Goal: Information Seeking & Learning: Check status

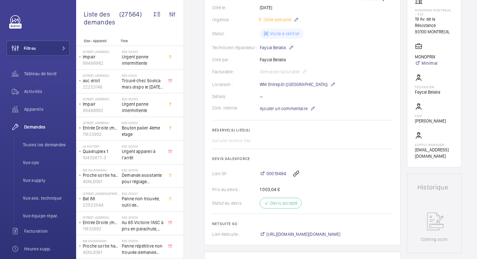
scroll to position [93, 0]
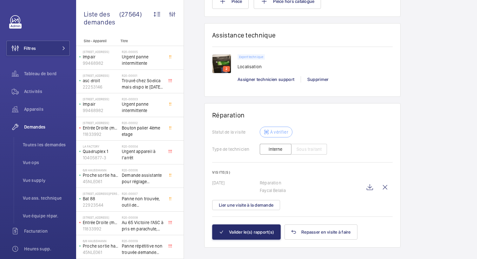
scroll to position [653, 0]
click at [369, 180] on wm-front-icon-button at bounding box center [369, 186] width 15 height 15
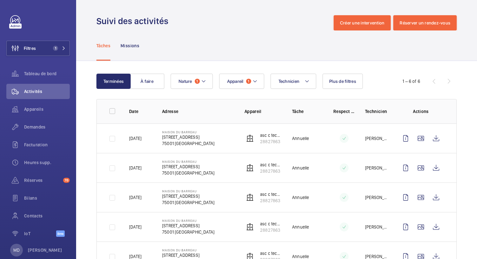
scroll to position [40, 0]
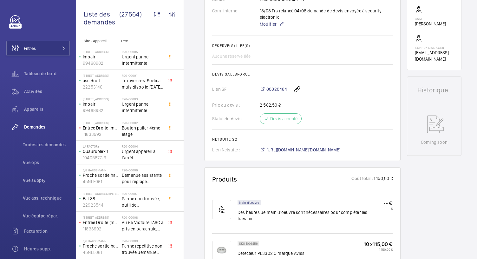
scroll to position [219, 0]
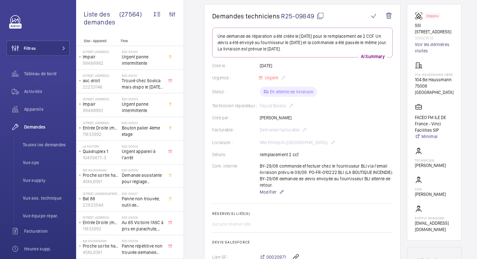
scroll to position [50, 0]
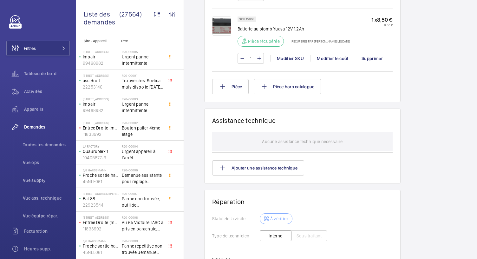
scroll to position [685, 0]
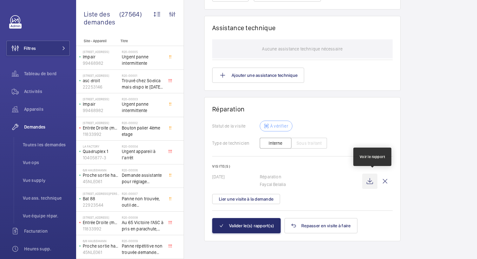
click at [369, 180] on wm-front-icon-button at bounding box center [369, 180] width 15 height 15
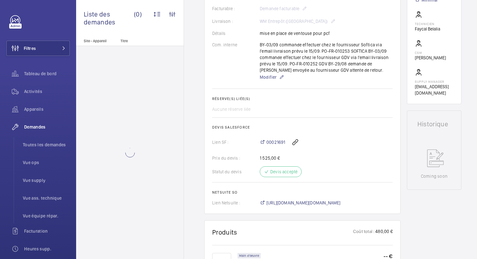
scroll to position [325, 0]
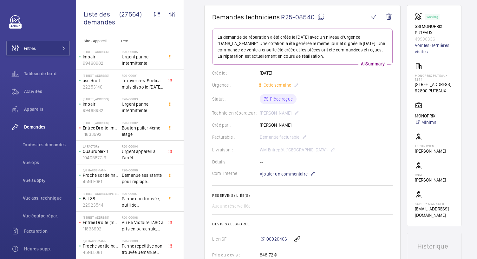
scroll to position [52, 0]
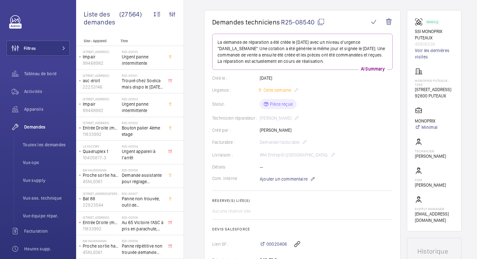
click at [271, 186] on wm-front-card-body "La demande de réparation a été créée le 24 juin 2025 avec un niveau d'urgence "…" at bounding box center [302, 171] width 180 height 274
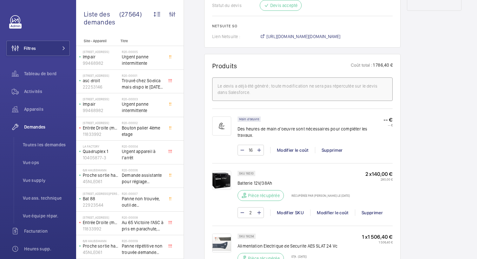
scroll to position [416, 0]
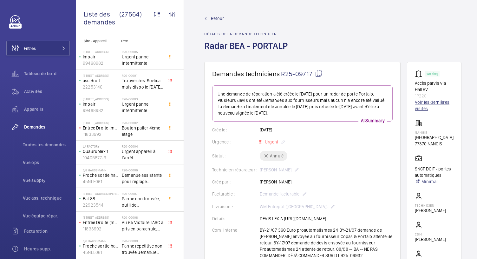
click at [422, 105] on link "Voir les dernières visites" at bounding box center [434, 105] width 39 height 13
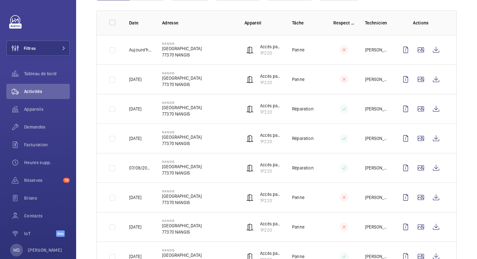
scroll to position [89, 0]
click at [415, 107] on wm-front-icon-button at bounding box center [420, 108] width 15 height 15
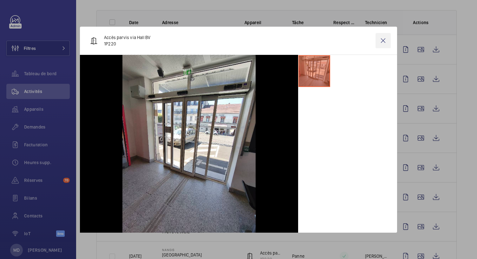
click at [382, 39] on wm-front-icon-button at bounding box center [382, 40] width 15 height 15
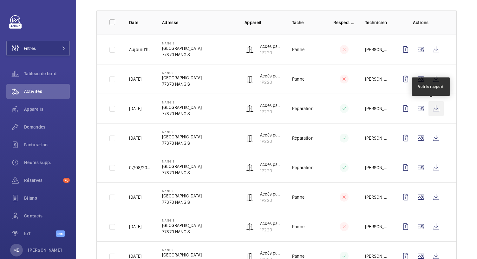
click at [430, 111] on wm-front-icon-button at bounding box center [435, 108] width 15 height 15
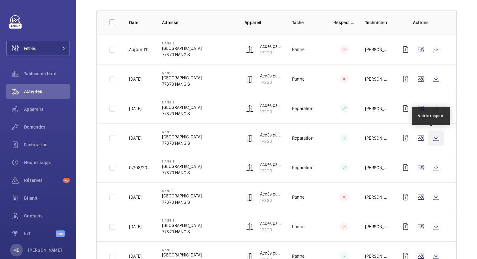
click at [430, 134] on wm-front-icon-button at bounding box center [435, 137] width 15 height 15
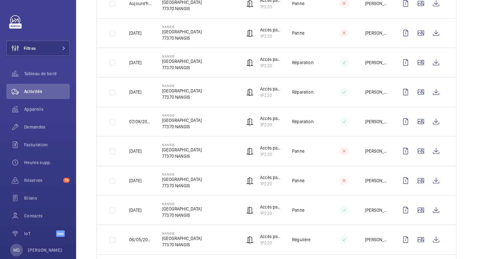
scroll to position [137, 0]
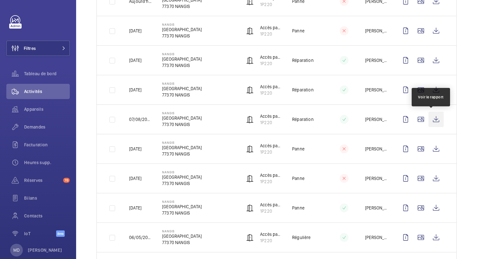
click at [428, 118] on wm-front-icon-button at bounding box center [435, 119] width 15 height 15
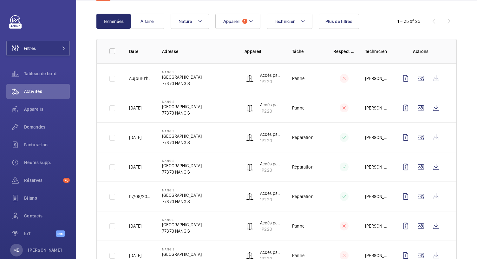
scroll to position [0, 0]
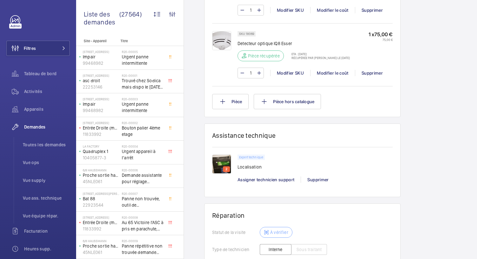
scroll to position [552, 0]
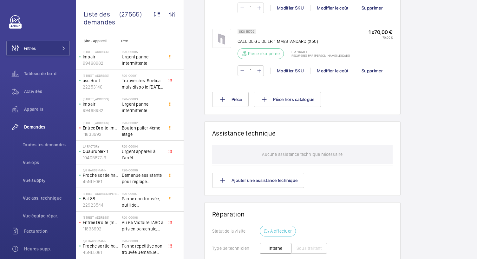
scroll to position [860, 0]
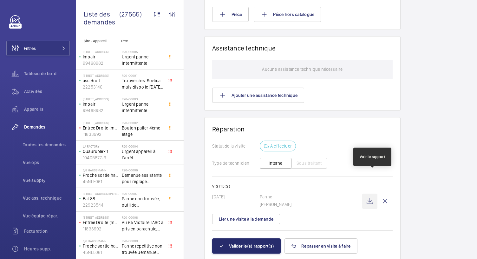
click at [370, 193] on wm-front-icon-button at bounding box center [369, 200] width 15 height 15
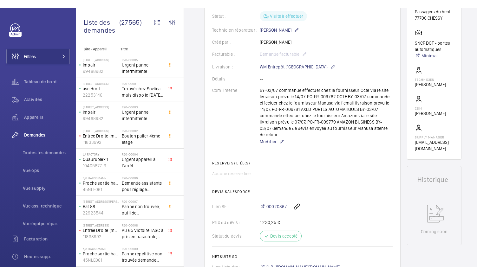
scroll to position [0, 0]
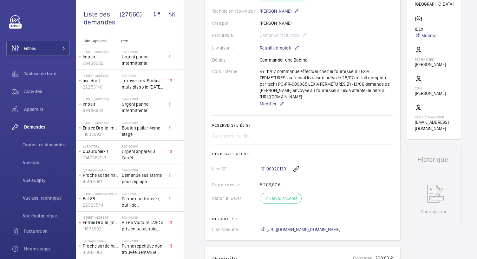
scroll to position [125, 0]
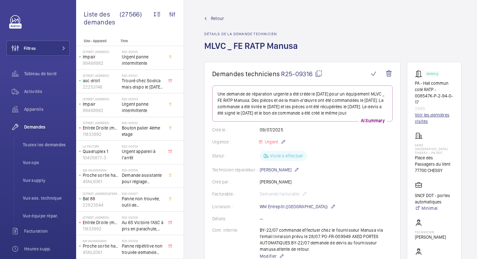
click at [418, 118] on link "Voir les dernières visites" at bounding box center [434, 118] width 39 height 13
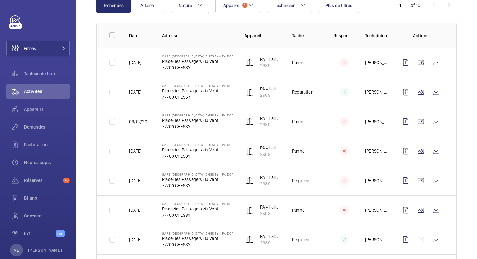
scroll to position [76, 0]
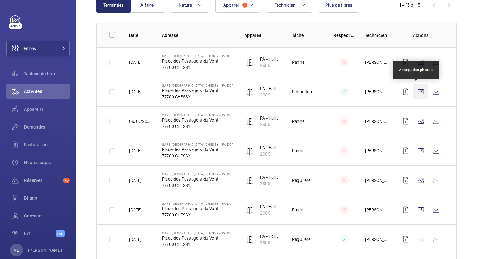
click at [415, 90] on wm-front-icon-button at bounding box center [420, 91] width 15 height 15
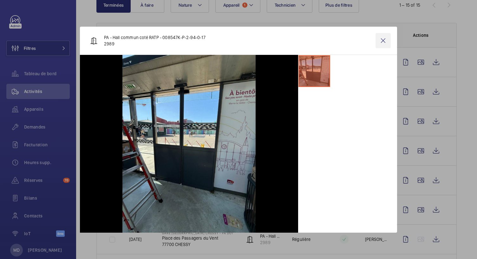
click at [383, 42] on wm-front-icon-button at bounding box center [382, 40] width 15 height 15
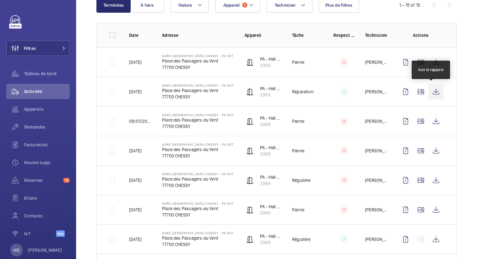
click at [428, 88] on wm-front-icon-button at bounding box center [435, 91] width 15 height 15
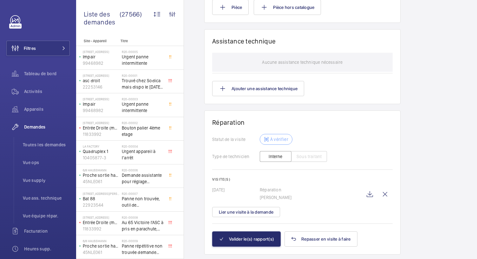
scroll to position [573, 0]
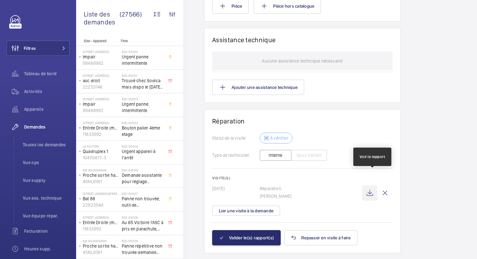
click at [376, 185] on wm-front-icon-button at bounding box center [369, 192] width 15 height 15
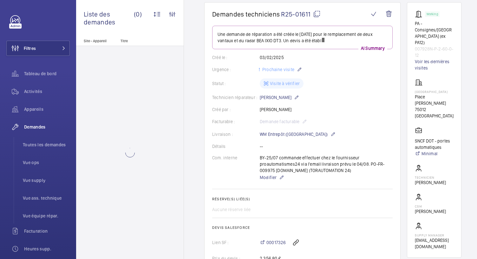
scroll to position [73, 0]
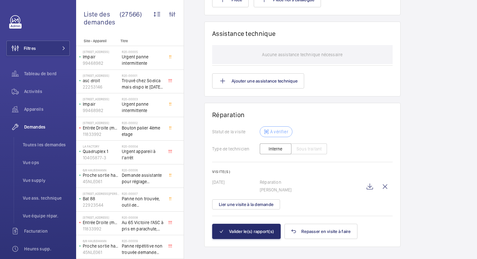
scroll to position [5, 0]
click at [370, 179] on wm-front-icon-button at bounding box center [369, 186] width 15 height 15
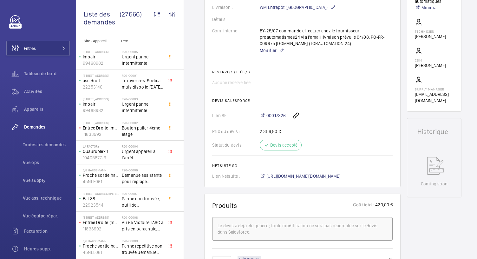
scroll to position [0, 0]
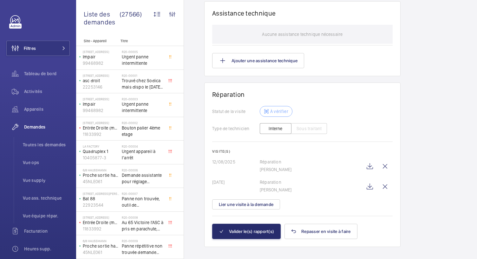
scroll to position [5, 0]
click at [373, 179] on wm-front-icon-button at bounding box center [369, 186] width 15 height 15
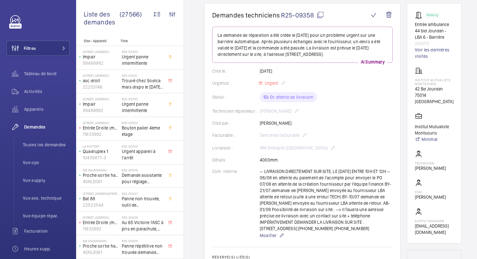
scroll to position [47, 0]
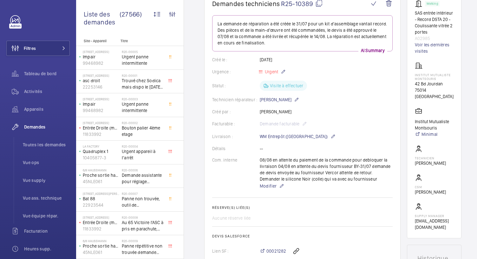
scroll to position [70, 0]
click at [429, 53] on link "Voir les dernières visites" at bounding box center [434, 47] width 39 height 13
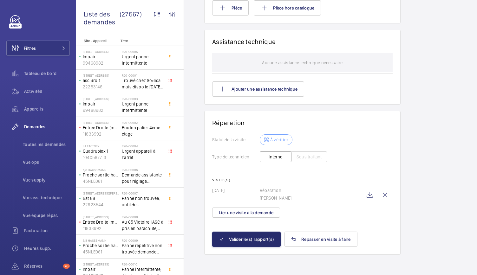
scroll to position [475, 0]
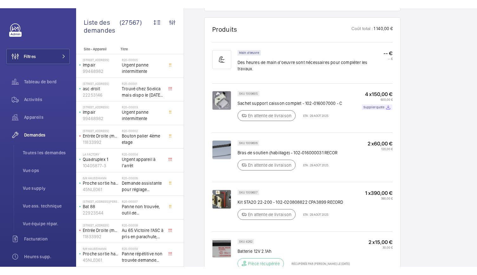
scroll to position [407, 0]
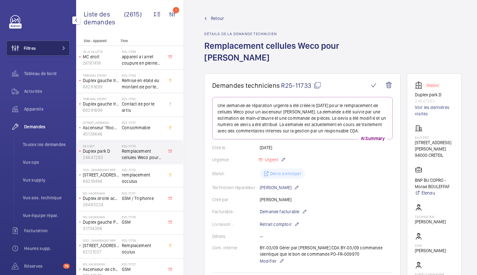
click at [55, 50] on button "Filtres" at bounding box center [37, 48] width 63 height 15
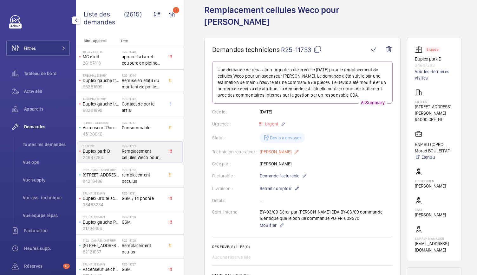
scroll to position [38, 0]
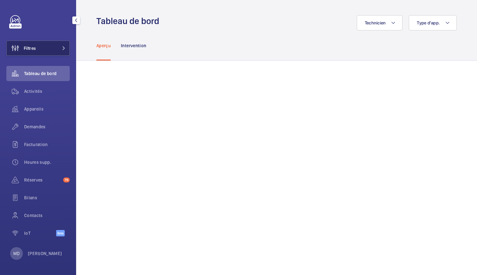
click at [53, 47] on button "Filtres" at bounding box center [37, 48] width 63 height 15
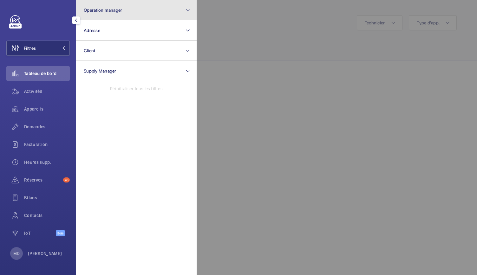
click at [116, 16] on button "Operation manager" at bounding box center [136, 10] width 120 height 20
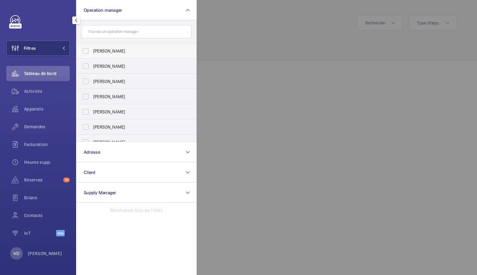
click at [86, 53] on label "Florence Dulin" at bounding box center [131, 50] width 110 height 15
click at [86, 53] on input "Florence Dulin" at bounding box center [85, 51] width 13 height 13
checkbox input "true"
click at [86, 62] on label "Zohra Hamdani" at bounding box center [131, 66] width 110 height 15
click at [86, 62] on input "Zohra Hamdani" at bounding box center [85, 66] width 13 height 13
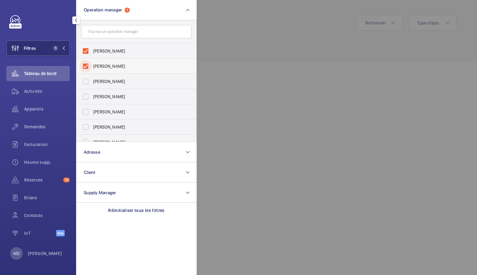
checkbox input "true"
click at [86, 80] on label "Anthony Mouchez" at bounding box center [131, 81] width 110 height 15
click at [86, 80] on input "Anthony Mouchez" at bounding box center [85, 81] width 13 height 13
checkbox input "true"
click at [87, 90] on label "[PERSON_NAME]" at bounding box center [131, 96] width 110 height 15
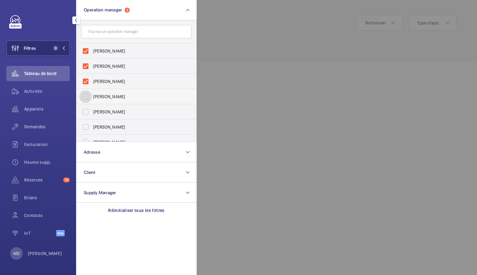
click at [87, 90] on input "[PERSON_NAME]" at bounding box center [85, 96] width 13 height 13
checkbox input "true"
click at [87, 112] on label "Caroline Diallo" at bounding box center [131, 111] width 110 height 15
click at [87, 112] on input "[PERSON_NAME]" at bounding box center [85, 112] width 13 height 13
checkbox input "true"
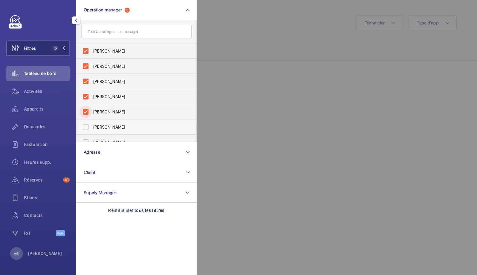
scroll to position [23, 0]
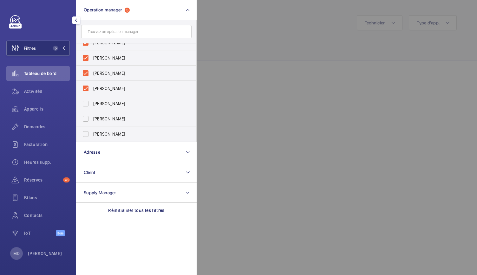
click at [270, 56] on div at bounding box center [434, 137] width 477 height 275
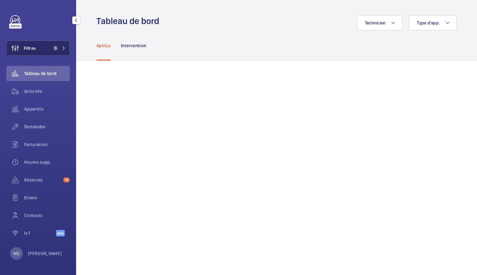
click at [55, 47] on span "5" at bounding box center [55, 48] width 5 height 5
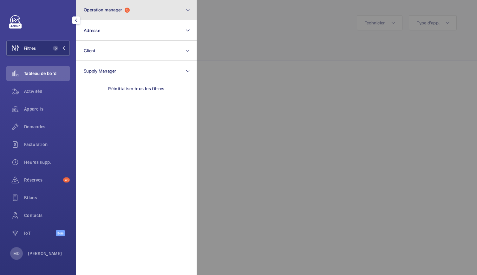
click at [135, 9] on button "Operation manager 5" at bounding box center [136, 10] width 120 height 20
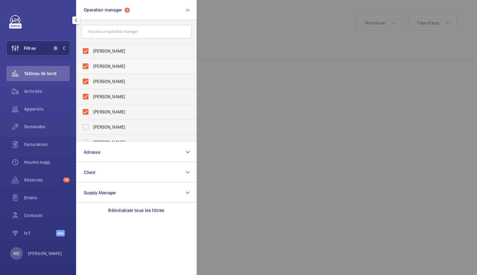
click at [86, 66] on label "Zohra Hamdani" at bounding box center [131, 66] width 110 height 15
click at [86, 66] on input "Zohra Hamdani" at bounding box center [85, 66] width 13 height 13
checkbox input "false"
click at [84, 83] on label "Karim Kaced" at bounding box center [131, 81] width 110 height 15
click at [84, 83] on input "Karim Kaced" at bounding box center [85, 81] width 13 height 13
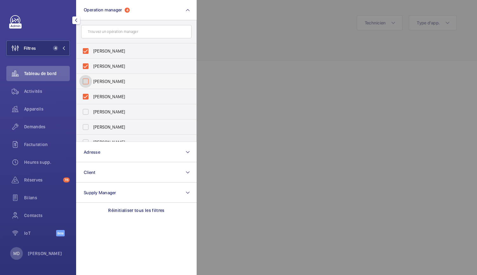
checkbox input "false"
click at [84, 89] on label "Zohra Hamdani" at bounding box center [131, 96] width 110 height 15
click at [84, 90] on input "Zohra Hamdani" at bounding box center [85, 96] width 13 height 13
checkbox input "true"
click at [85, 81] on label "Anthony Mouchez" at bounding box center [131, 81] width 110 height 15
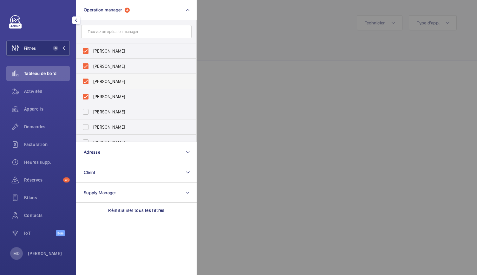
click at [85, 81] on input "Anthony Mouchez" at bounding box center [85, 81] width 13 height 13
checkbox input "false"
click at [86, 67] on label "Zohra Hamdani" at bounding box center [131, 66] width 110 height 15
click at [86, 67] on input "Zohra Hamdani" at bounding box center [85, 66] width 13 height 13
checkbox input "false"
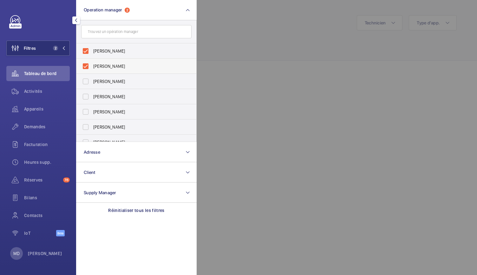
click at [86, 65] on label "[PERSON_NAME]" at bounding box center [131, 66] width 110 height 15
click at [86, 65] on input "[PERSON_NAME]" at bounding box center [85, 66] width 13 height 13
checkbox input "false"
click at [221, 80] on div at bounding box center [434, 137] width 477 height 275
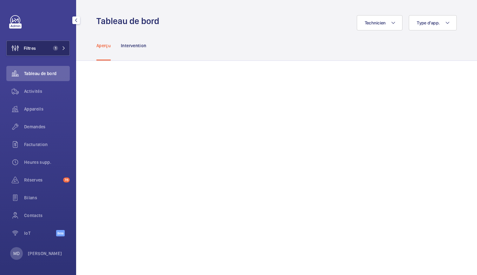
click at [52, 44] on button "Filtres 1" at bounding box center [37, 48] width 63 height 15
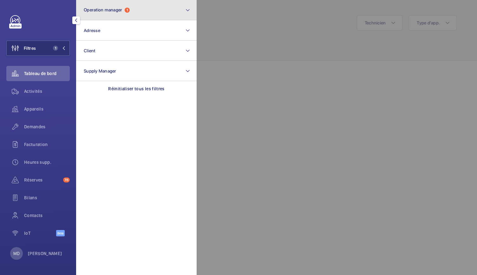
click at [102, 14] on button "Operation manager 1" at bounding box center [136, 10] width 120 height 20
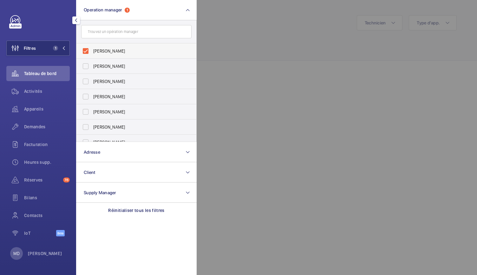
click at [87, 50] on label "[PERSON_NAME]" at bounding box center [131, 50] width 110 height 15
click at [87, 50] on input "[PERSON_NAME]" at bounding box center [85, 51] width 13 height 13
checkbox input "false"
click at [85, 64] on label "[PERSON_NAME]" at bounding box center [131, 66] width 110 height 15
click at [85, 64] on input "[PERSON_NAME]" at bounding box center [85, 66] width 13 height 13
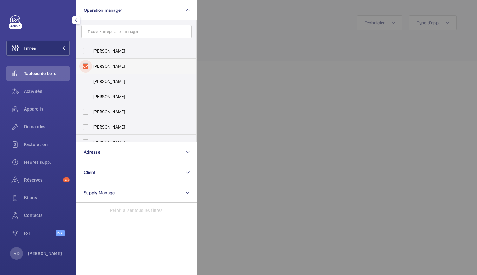
checkbox input "true"
click at [221, 45] on div at bounding box center [434, 137] width 477 height 275
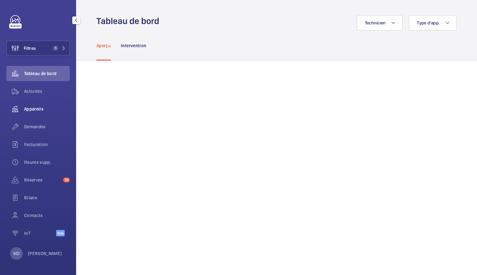
click at [26, 107] on span "Appareils" at bounding box center [47, 109] width 46 height 6
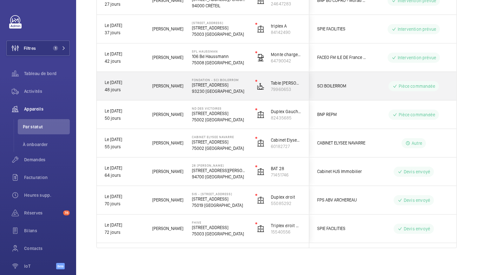
scroll to position [390, 0]
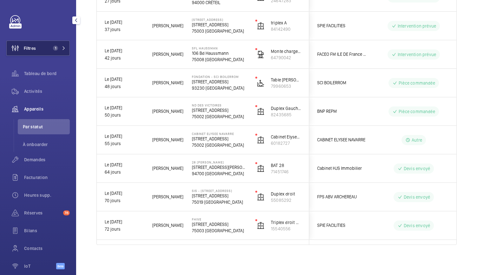
click at [56, 51] on button "Filtres 1" at bounding box center [37, 48] width 63 height 15
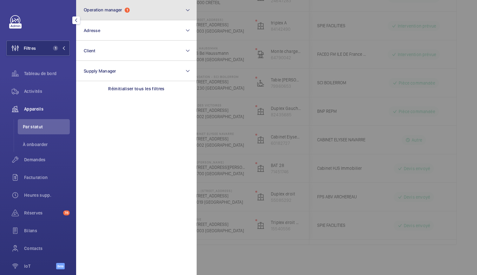
click at [119, 14] on button "Operation manager 1" at bounding box center [136, 10] width 120 height 20
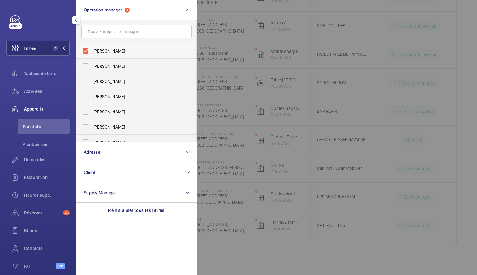
click at [83, 51] on label "[PERSON_NAME]" at bounding box center [131, 50] width 110 height 15
click at [83, 51] on input "[PERSON_NAME]" at bounding box center [85, 51] width 13 height 13
checkbox input "false"
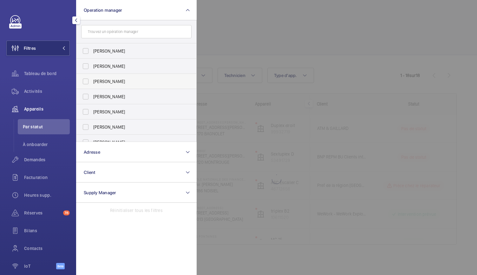
click at [86, 80] on label "[PERSON_NAME]" at bounding box center [131, 81] width 110 height 15
click at [86, 80] on input "[PERSON_NAME]" at bounding box center [85, 81] width 13 height 13
checkbox input "true"
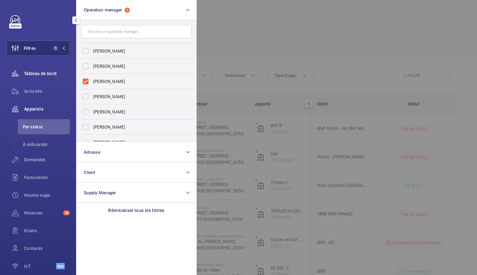
click at [33, 77] on div "Tableau de bord" at bounding box center [37, 73] width 63 height 15
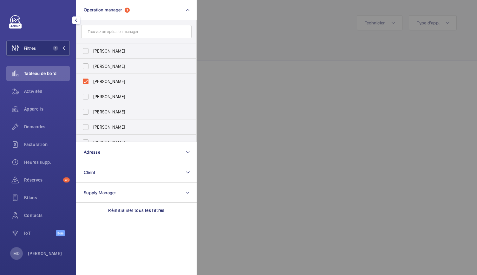
click at [250, 42] on div at bounding box center [434, 137] width 477 height 275
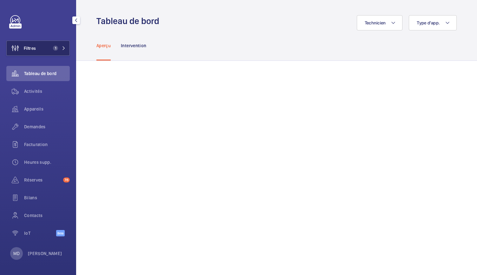
click at [56, 42] on button "Filtres 1" at bounding box center [37, 48] width 63 height 15
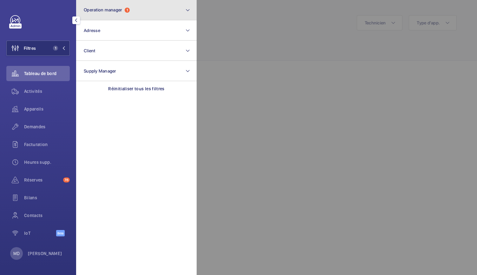
click at [123, 6] on button "Operation manager 1" at bounding box center [136, 10] width 120 height 20
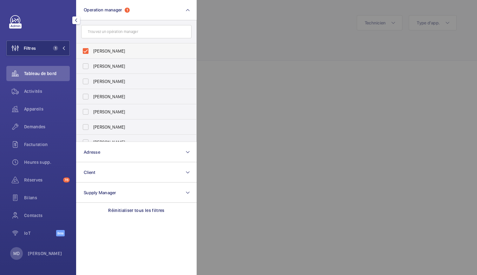
click at [88, 51] on label "[PERSON_NAME]" at bounding box center [131, 50] width 110 height 15
click at [88, 51] on input "[PERSON_NAME]" at bounding box center [85, 51] width 13 height 13
checkbox input "false"
click at [85, 96] on label "[PERSON_NAME]" at bounding box center [131, 96] width 110 height 15
click at [85, 96] on input "[PERSON_NAME]" at bounding box center [85, 96] width 13 height 13
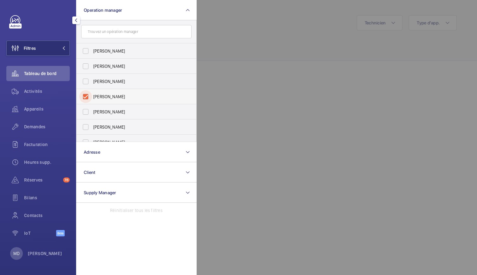
checkbox input "true"
click at [216, 45] on div at bounding box center [434, 137] width 477 height 275
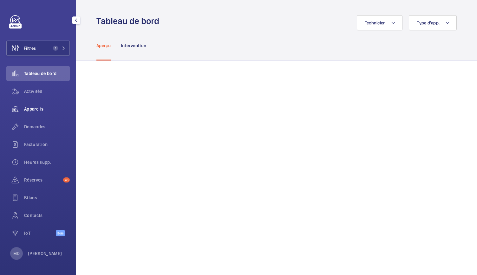
click at [39, 109] on span "Appareils" at bounding box center [47, 109] width 46 height 6
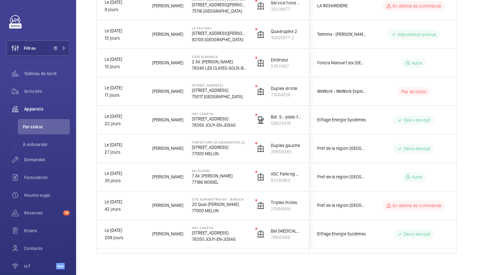
scroll to position [419, 0]
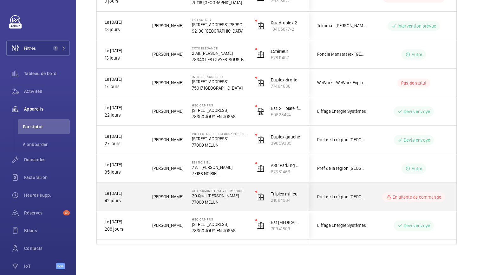
click at [219, 195] on p "20 Quai Hippolyte Rossignol" at bounding box center [219, 196] width 55 height 6
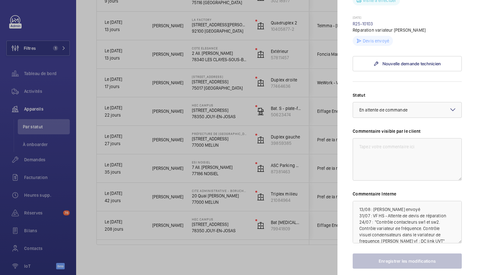
scroll to position [240, 0]
click at [258, 207] on div at bounding box center [238, 137] width 477 height 275
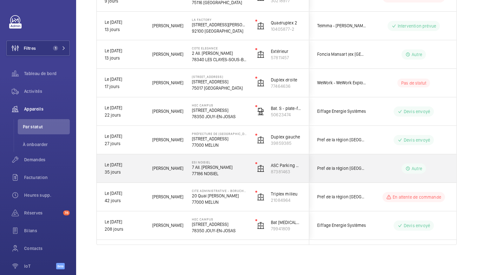
click at [221, 175] on p "77186 NOISIEL" at bounding box center [219, 174] width 55 height 6
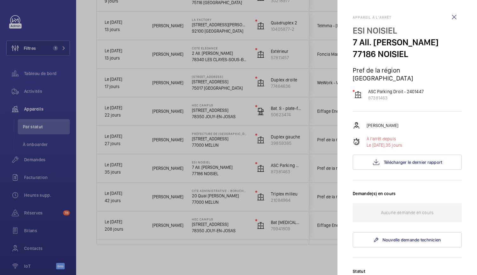
click at [210, 144] on div at bounding box center [238, 137] width 477 height 275
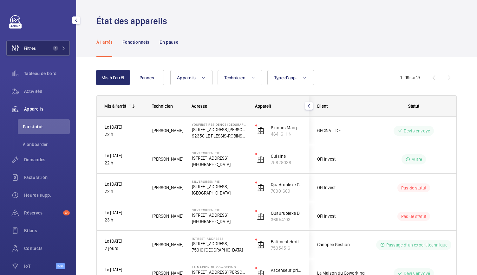
click at [53, 51] on button "Filtres 1" at bounding box center [37, 48] width 63 height 15
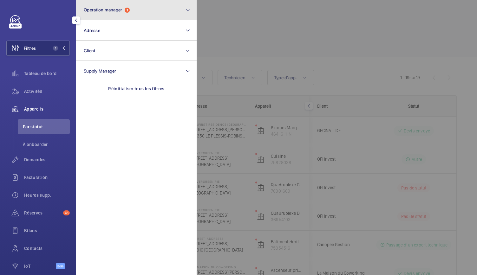
click at [141, 8] on button "Operation manager 1" at bounding box center [136, 10] width 120 height 20
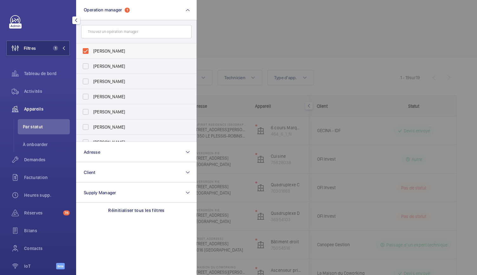
click at [84, 52] on label "[PERSON_NAME]" at bounding box center [131, 50] width 110 height 15
click at [84, 52] on input "[PERSON_NAME]" at bounding box center [85, 51] width 13 height 13
checkbox input "false"
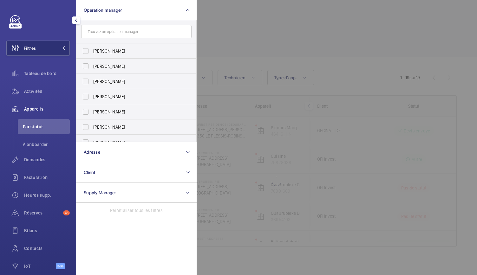
click at [202, 24] on div at bounding box center [434, 137] width 477 height 275
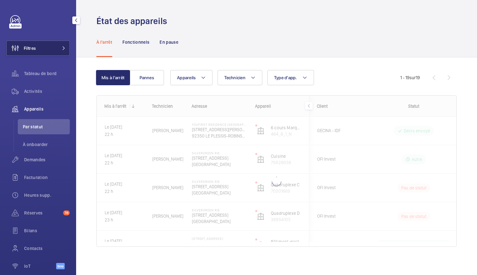
click at [44, 44] on button "Filtres" at bounding box center [37, 48] width 63 height 15
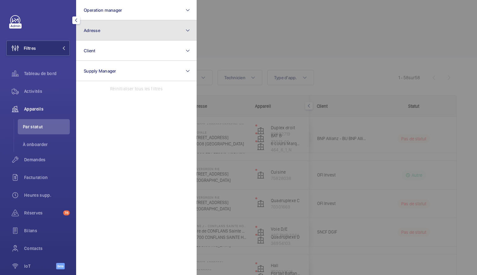
click at [98, 33] on button "Adresse" at bounding box center [136, 30] width 120 height 20
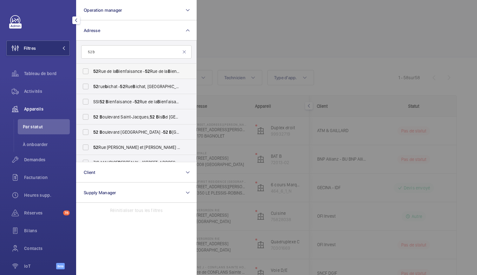
type input "52 b"
click at [119, 71] on span "B" at bounding box center [117, 71] width 3 height 5
click at [92, 71] on input "52 Rue de la B ienfaisance - 52 Rue de la B ienfaisance, 75008 PARIS, PARIS 750…" at bounding box center [85, 71] width 13 height 13
checkbox input "true"
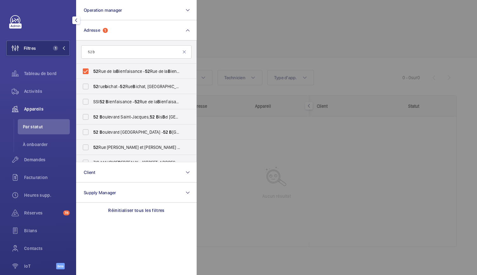
click at [255, 48] on div at bounding box center [434, 137] width 477 height 275
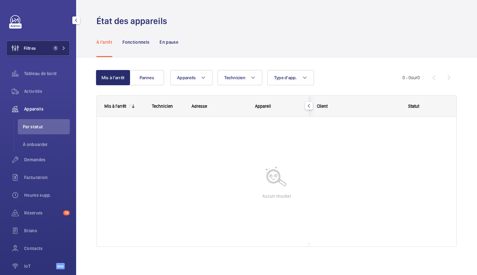
click at [62, 48] on mat-icon at bounding box center [64, 48] width 4 height 4
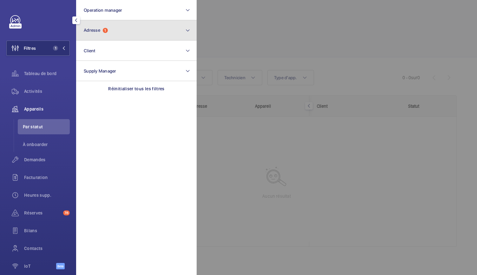
click at [112, 38] on button "Adresse 1" at bounding box center [136, 30] width 120 height 20
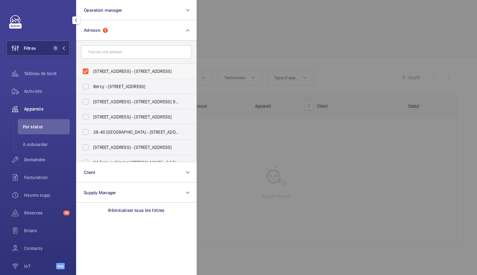
click at [86, 69] on label "52 Rue de la Bienfaisance - 52 Rue de la Bienfaisance, 75008 PARIS, PARIS 75008" at bounding box center [131, 71] width 110 height 15
click at [86, 69] on input "52 Rue de la Bienfaisance - 52 Rue de la Bienfaisance, 75008 PARIS, PARIS 75008" at bounding box center [85, 71] width 13 height 13
checkbox input "false"
click at [221, 33] on div at bounding box center [434, 137] width 477 height 275
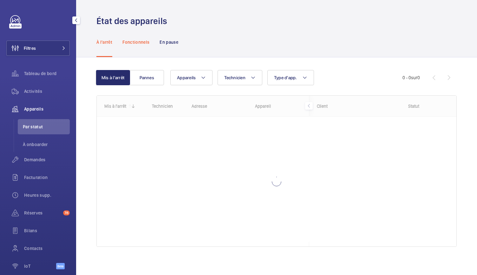
click at [129, 42] on p "Fonctionnels" at bounding box center [135, 42] width 27 height 6
click at [170, 42] on p "En pause" at bounding box center [168, 42] width 19 height 6
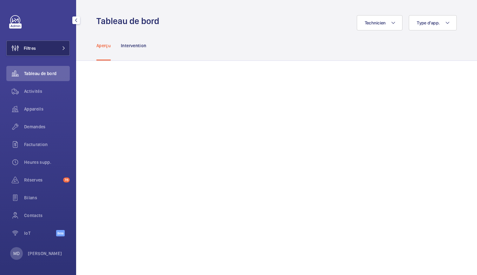
click at [60, 47] on span at bounding box center [62, 48] width 8 height 4
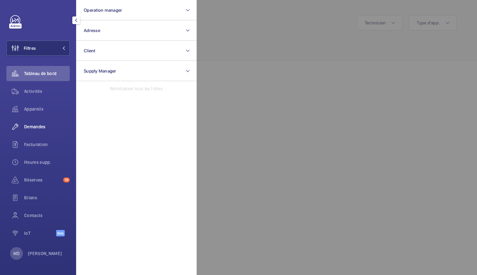
click at [34, 126] on span "Demandes" at bounding box center [47, 127] width 46 height 6
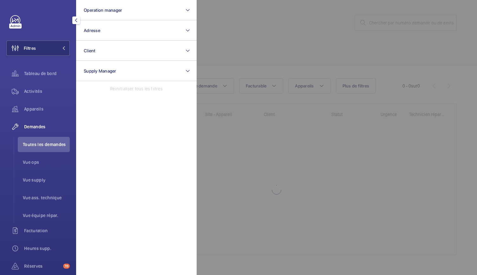
click at [262, 44] on div at bounding box center [434, 137] width 477 height 275
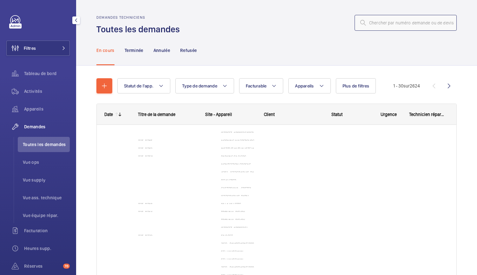
click at [368, 27] on input "text" at bounding box center [405, 23] width 102 height 16
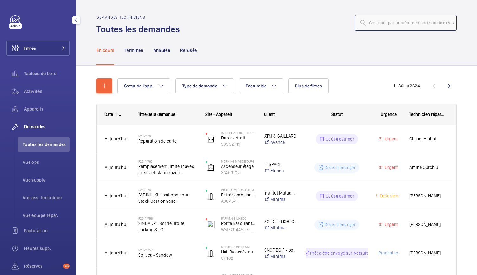
paste input "R25-08993"
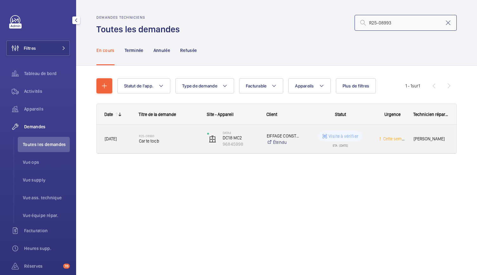
type input "R25-08993"
click at [164, 143] on span "Carte tocb" at bounding box center [169, 141] width 60 height 6
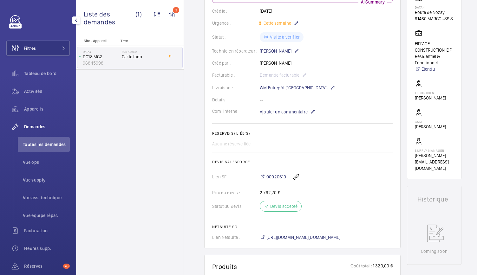
scroll to position [141, 0]
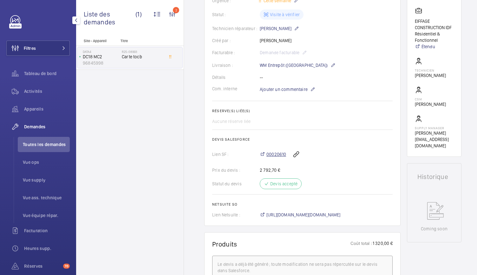
click at [273, 156] on span "00020610" at bounding box center [276, 154] width 20 height 6
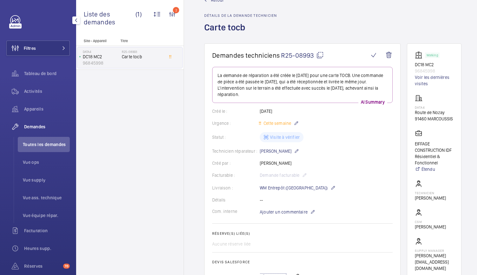
scroll to position [0, 0]
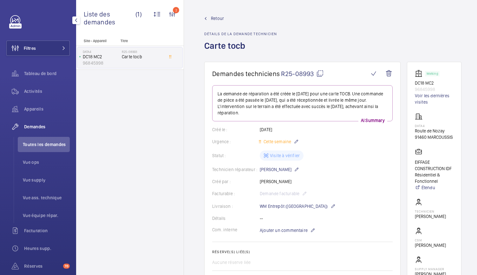
click at [216, 19] on span "Retour" at bounding box center [217, 18] width 13 height 6
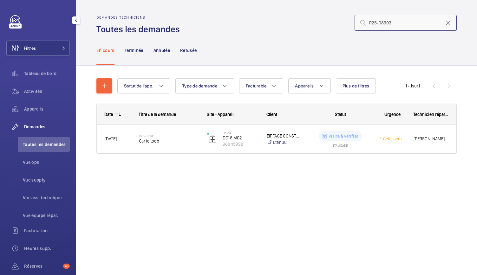
drag, startPoint x: 400, startPoint y: 28, endPoint x: 364, endPoint y: 32, distance: 35.5
click at [364, 32] on div "Demandes techniciens Toutes les demandes R25-08993" at bounding box center [276, 25] width 360 height 20
paste input "10817"
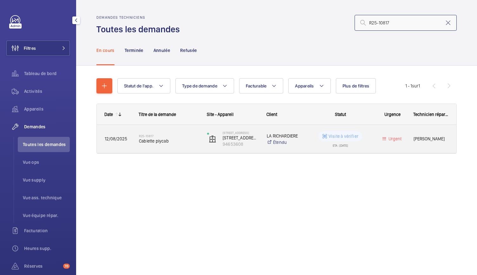
type input "R25-10817"
click at [149, 140] on span "Cablette plycab" at bounding box center [169, 141] width 60 height 6
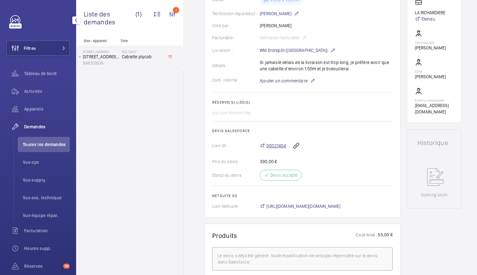
scroll to position [191, 0]
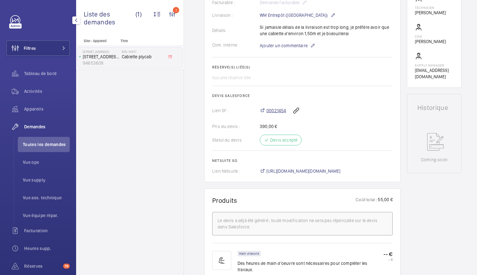
click at [280, 114] on span "00021454" at bounding box center [276, 110] width 20 height 6
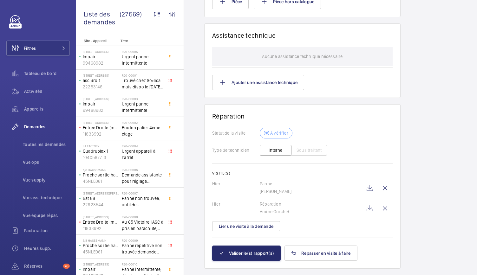
scroll to position [627, 0]
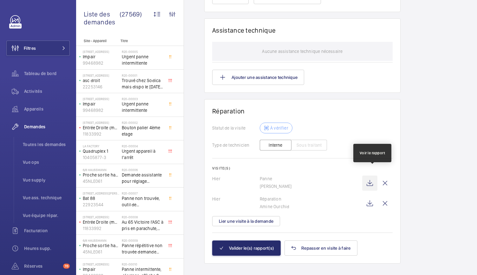
click at [371, 178] on wm-front-icon-button at bounding box center [369, 183] width 15 height 15
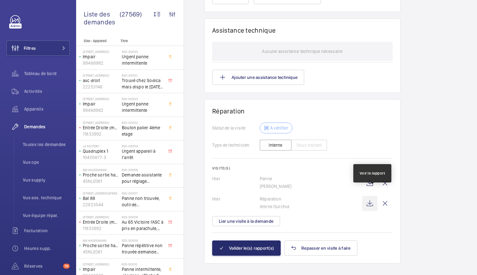
click at [374, 199] on wm-front-icon-button at bounding box center [369, 203] width 15 height 15
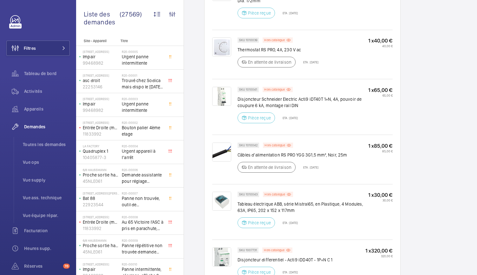
scroll to position [413, 0]
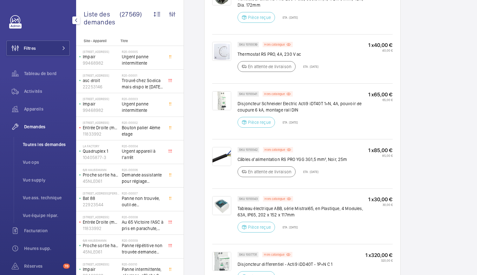
click at [45, 151] on li "Toutes les demandes" at bounding box center [44, 144] width 52 height 15
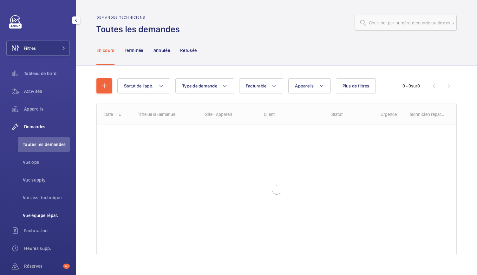
click at [44, 212] on li "Vue équipe répar." at bounding box center [44, 215] width 52 height 15
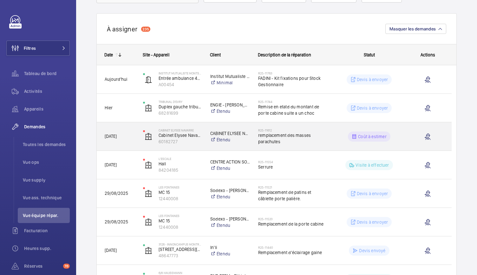
scroll to position [58, 0]
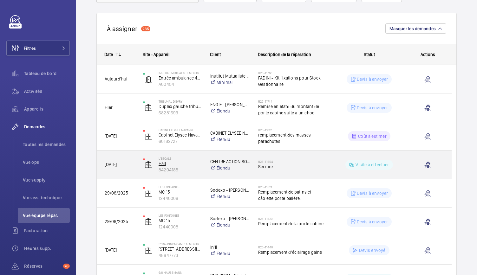
click at [164, 163] on p "Hall" at bounding box center [179, 163] width 43 height 6
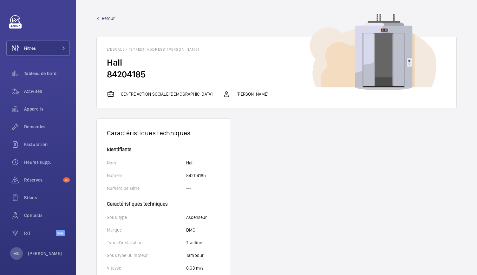
click at [98, 19] on mat-icon at bounding box center [97, 18] width 3 height 3
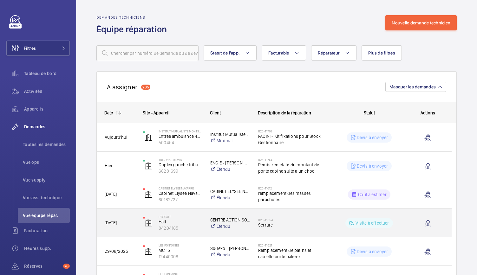
click at [265, 224] on span "Serrure" at bounding box center [292, 225] width 68 height 6
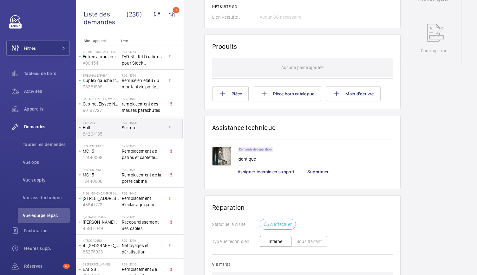
scroll to position [332, 0]
click at [220, 153] on img at bounding box center [221, 155] width 19 height 19
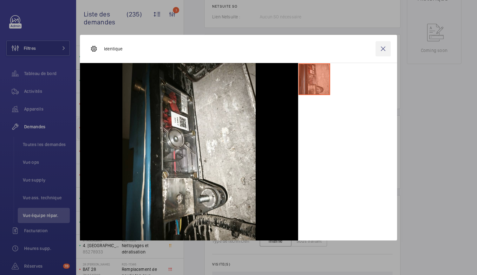
click at [386, 52] on wm-front-icon-button at bounding box center [382, 48] width 15 height 15
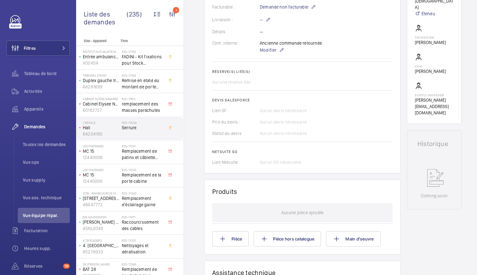
scroll to position [0, 0]
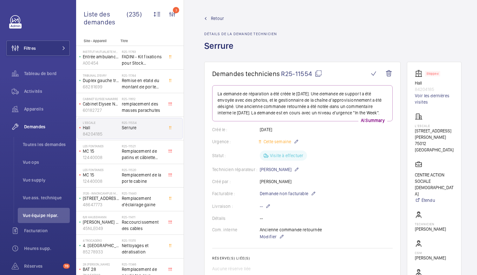
click at [210, 10] on wm-front-admin-header "Retour Détails de la demande technicien Serrure" at bounding box center [333, 31] width 298 height 62
click at [210, 15] on link "Retour" at bounding box center [240, 18] width 73 height 6
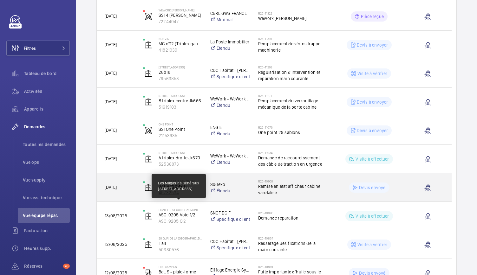
scroll to position [407, 0]
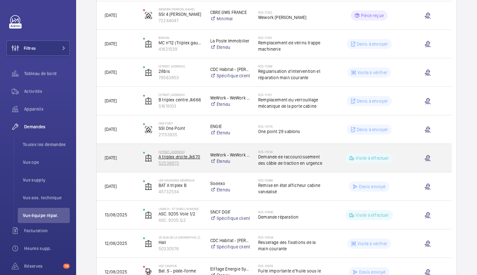
click at [169, 160] on p "52538873" at bounding box center [179, 163] width 43 height 6
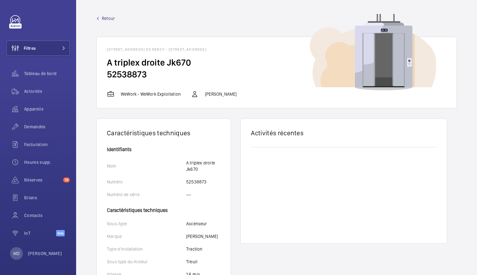
click at [109, 20] on span "Retour" at bounding box center [108, 18] width 13 height 6
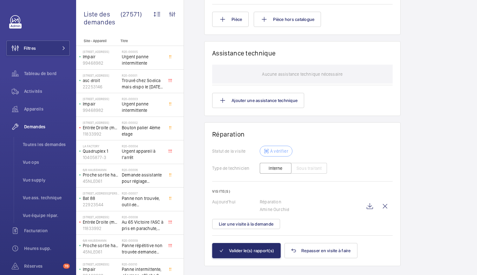
scroll to position [482, 0]
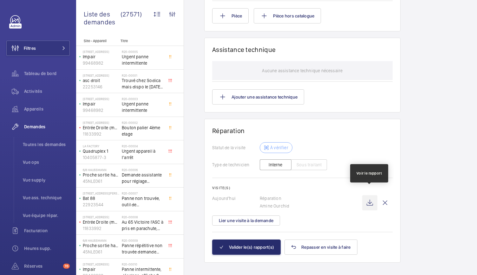
click at [368, 198] on wm-front-icon-button at bounding box center [369, 202] width 15 height 15
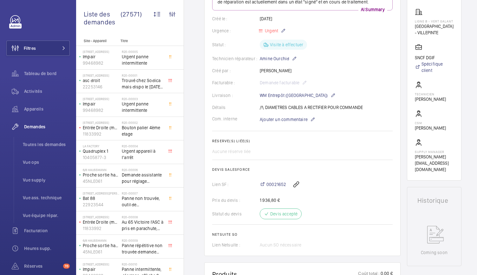
scroll to position [103, 0]
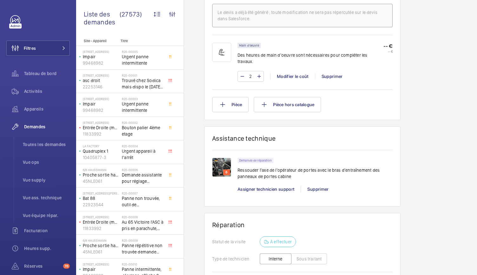
scroll to position [411, 0]
click at [222, 162] on img at bounding box center [221, 167] width 19 height 19
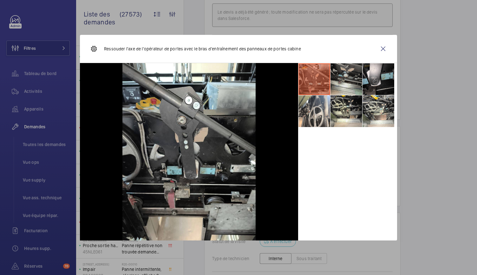
click at [332, 71] on li at bounding box center [346, 79] width 32 height 32
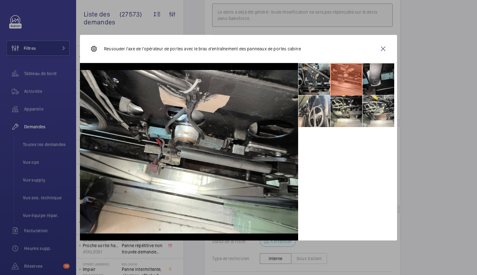
click at [376, 78] on li at bounding box center [378, 79] width 32 height 32
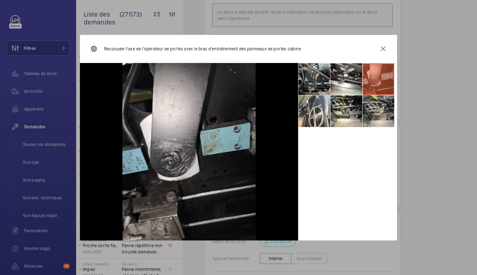
click at [376, 113] on li at bounding box center [378, 111] width 32 height 32
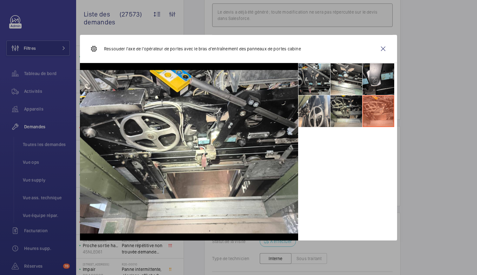
click at [346, 112] on li at bounding box center [346, 111] width 32 height 32
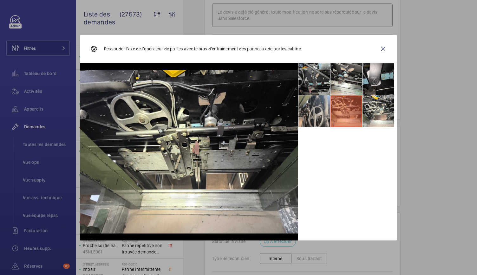
click at [329, 110] on li at bounding box center [314, 111] width 32 height 32
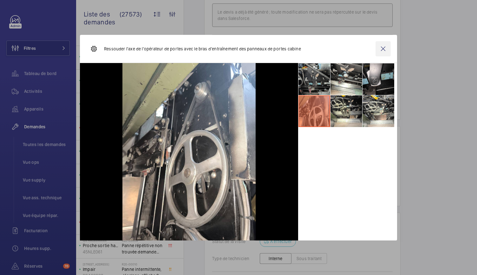
click at [385, 50] on wm-front-icon-button at bounding box center [382, 48] width 15 height 15
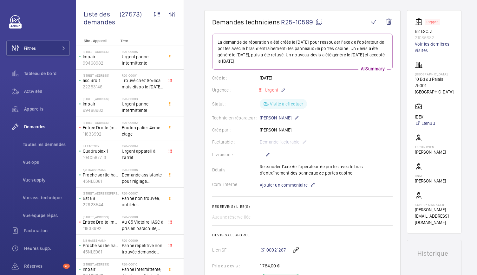
scroll to position [0, 0]
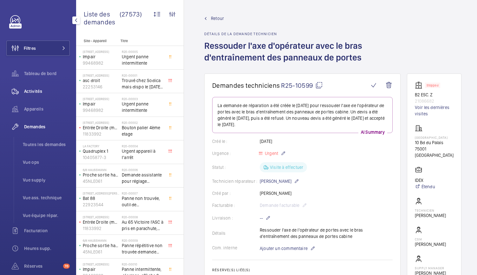
click at [38, 87] on div "Activités" at bounding box center [37, 91] width 63 height 15
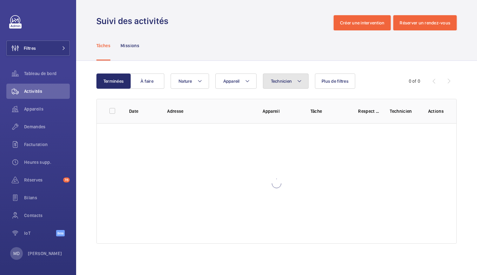
click at [288, 80] on span "Technicien" at bounding box center [281, 81] width 21 height 5
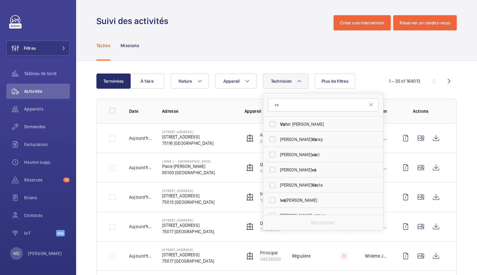
type input "va"
